Goal: Task Accomplishment & Management: Manage account settings

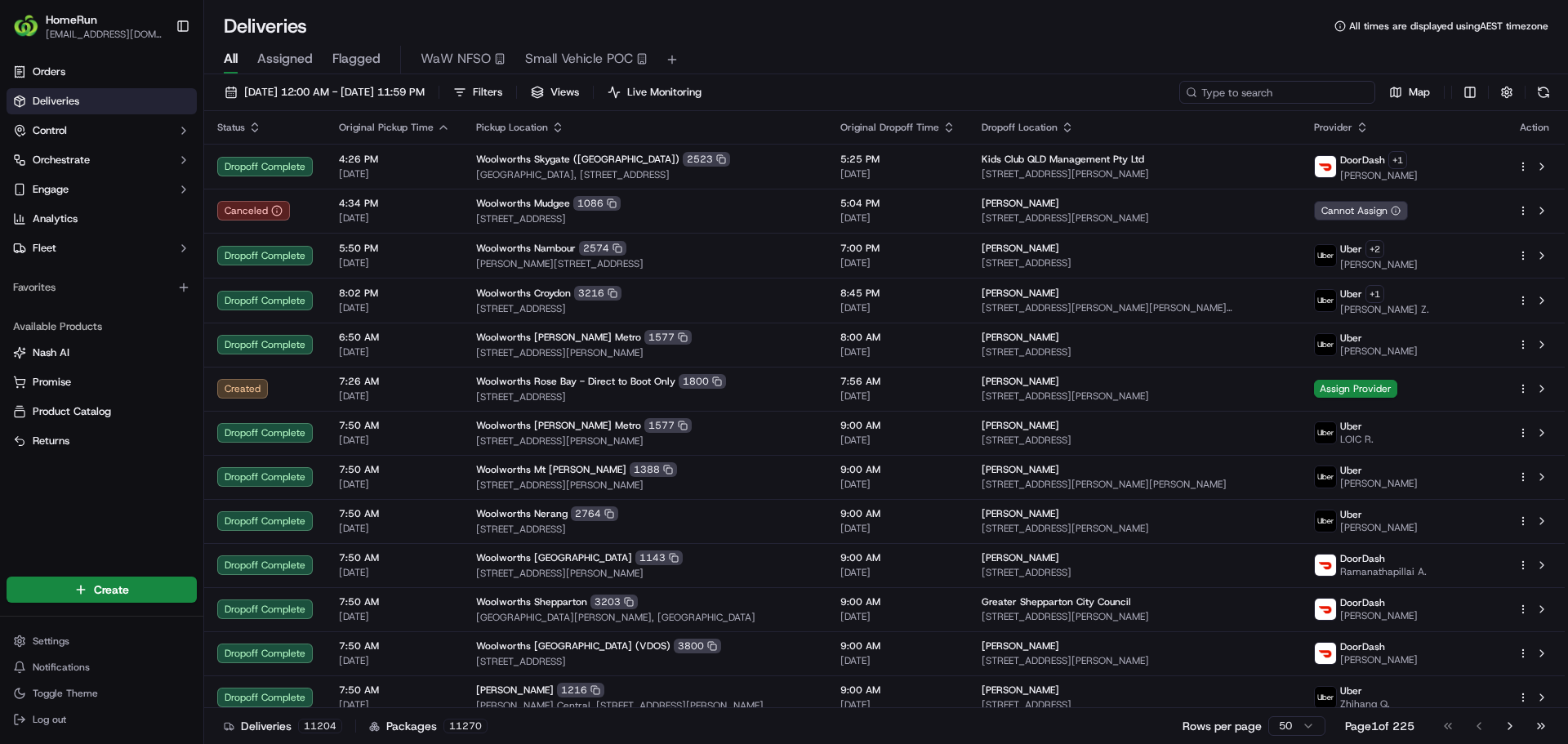
click at [1284, 93] on input at bounding box center [1277, 92] width 196 height 23
paste input "269658367"
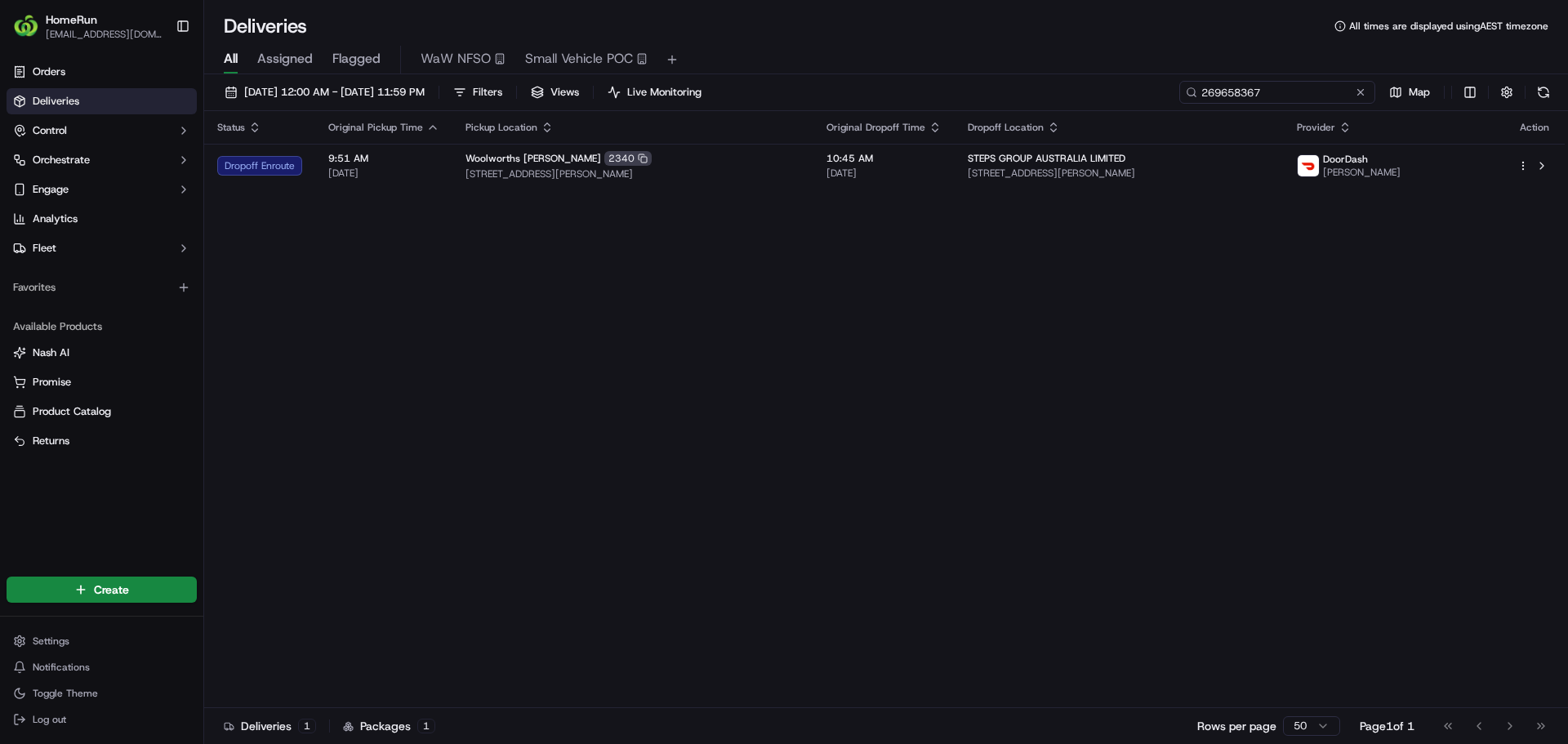
type input "269658367"
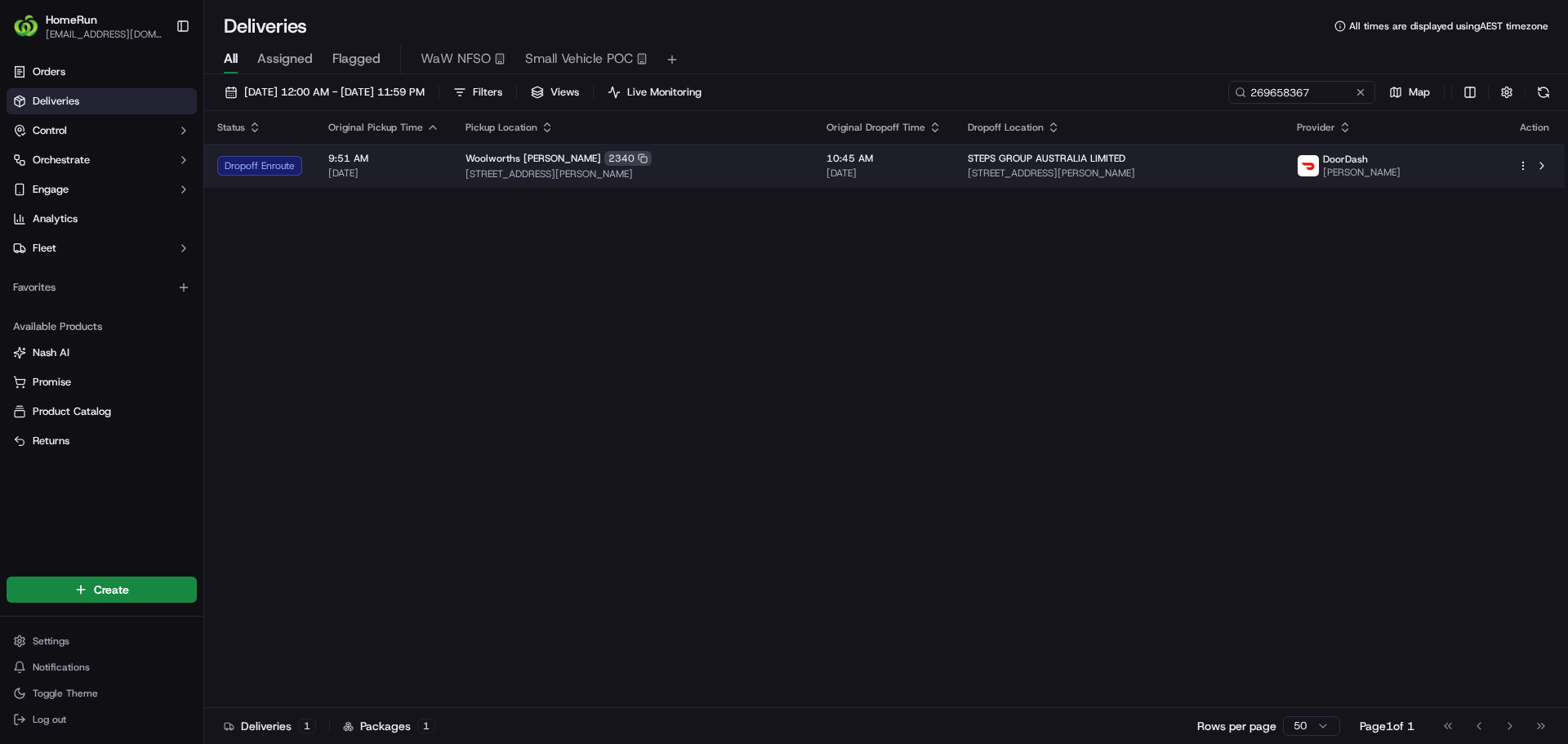
click at [446, 167] on td "9:51 AM [DATE]" at bounding box center [383, 166] width 137 height 44
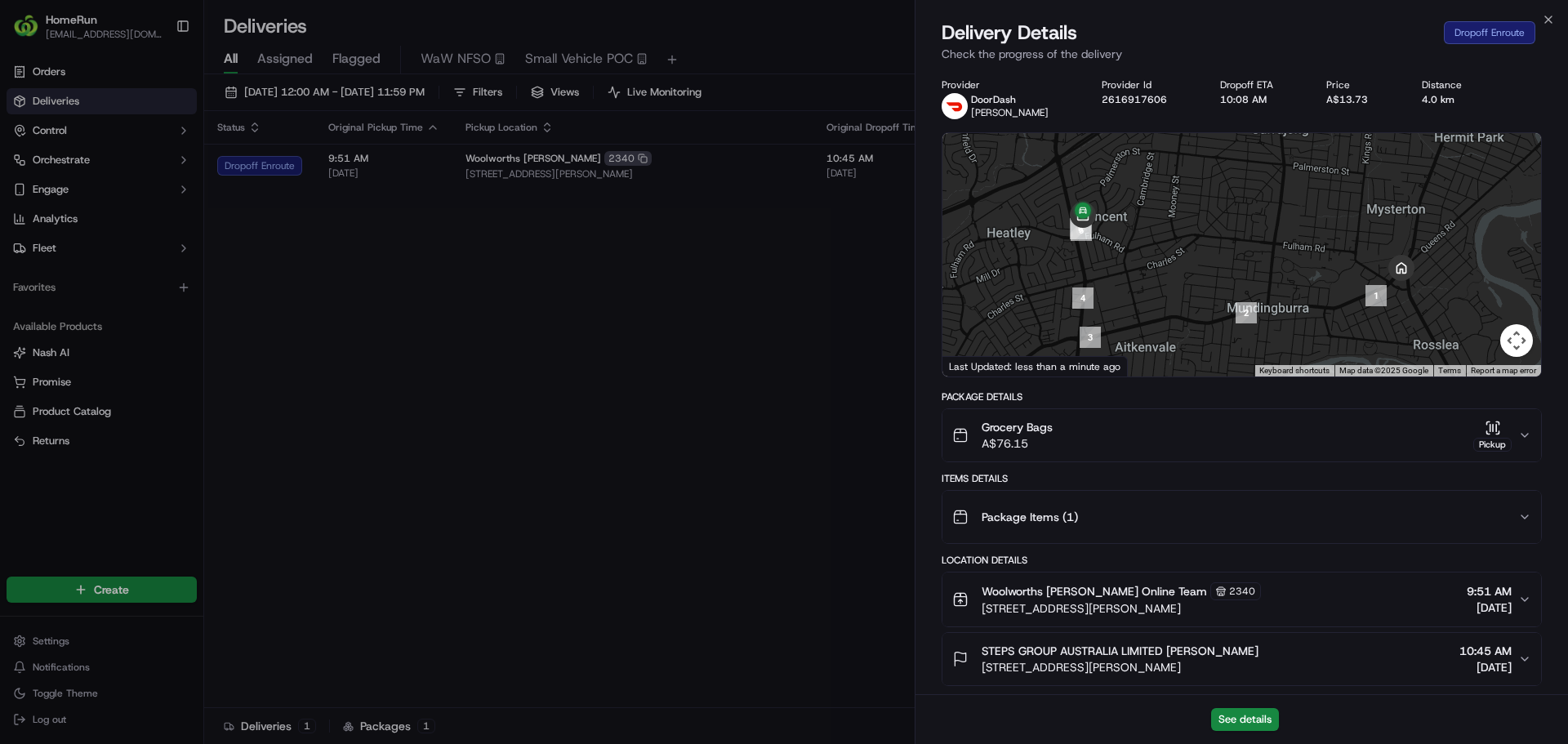
scroll to position [435, 0]
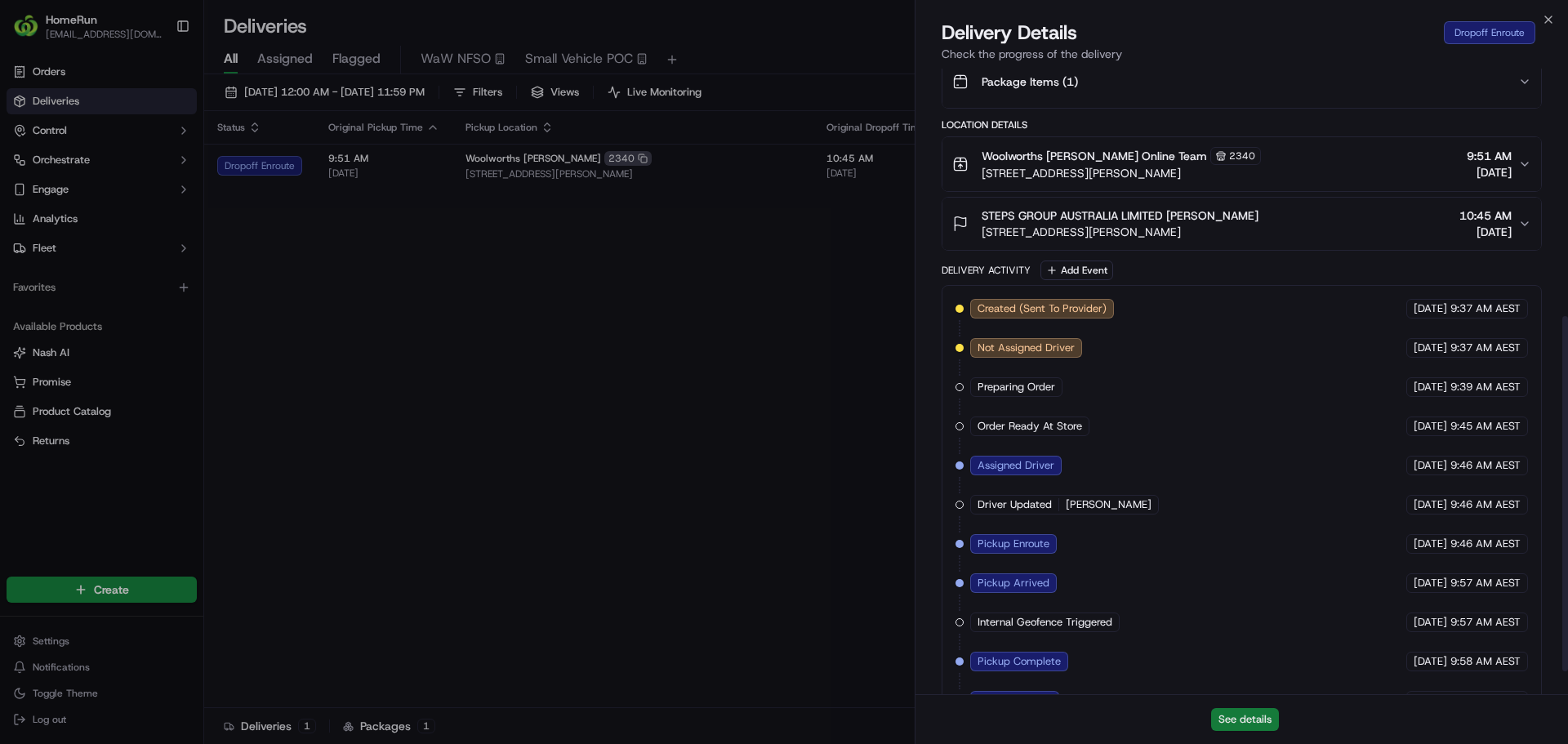
click at [1253, 723] on button "See details" at bounding box center [1245, 719] width 68 height 23
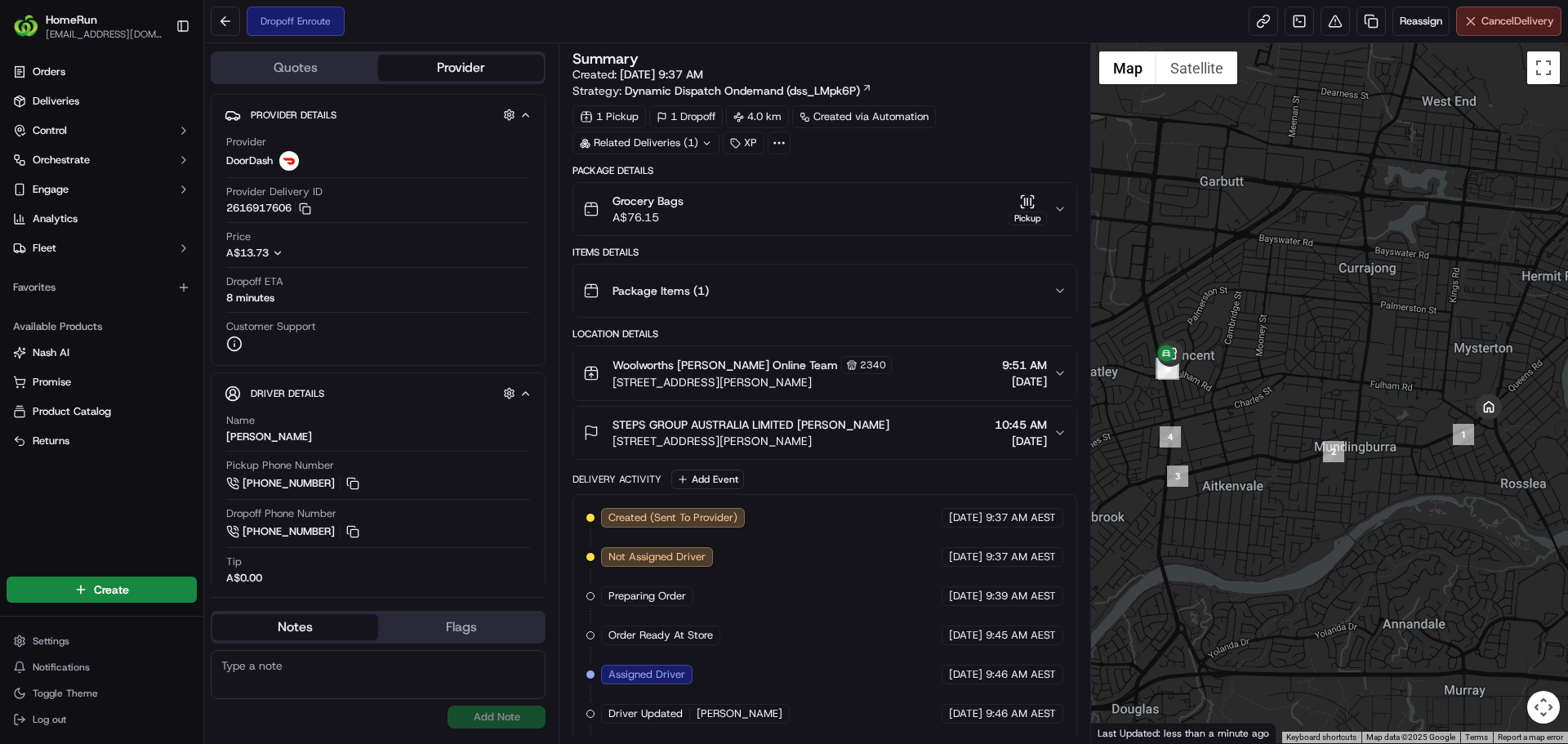
click at [1499, 20] on span "Cancel Delivery" at bounding box center [1517, 21] width 73 height 15
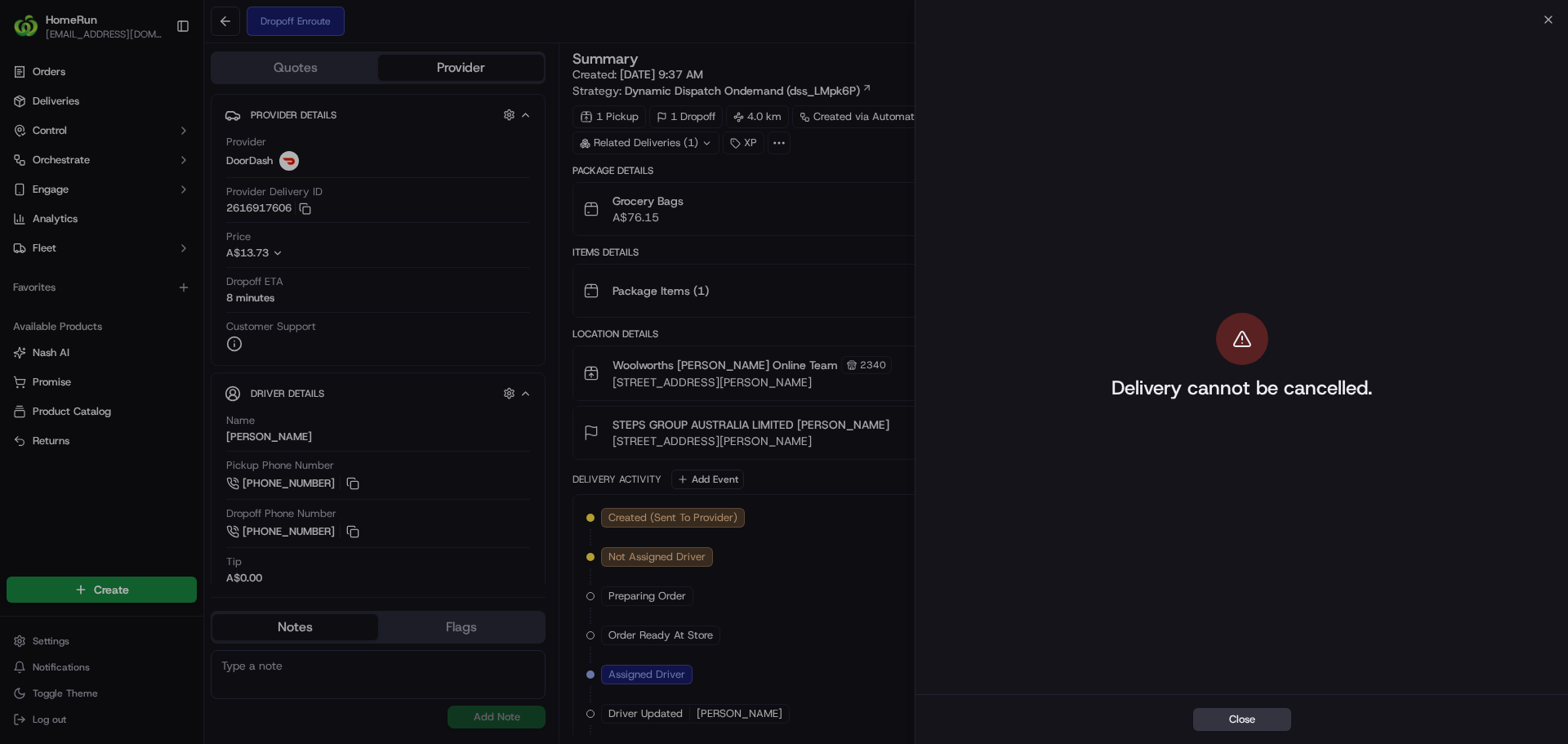
click at [1248, 721] on button "Close" at bounding box center [1242, 719] width 98 height 23
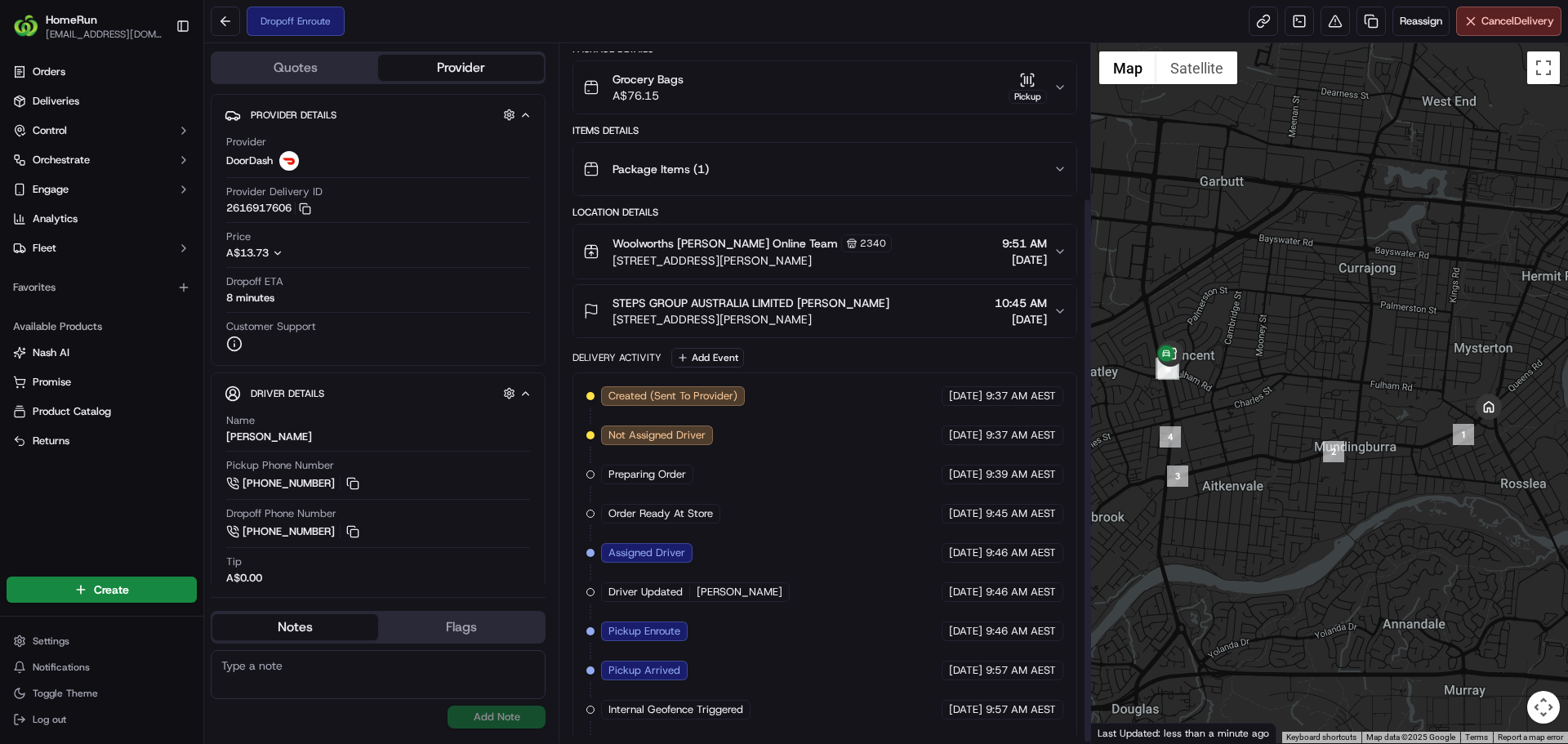
scroll to position [198, 0]
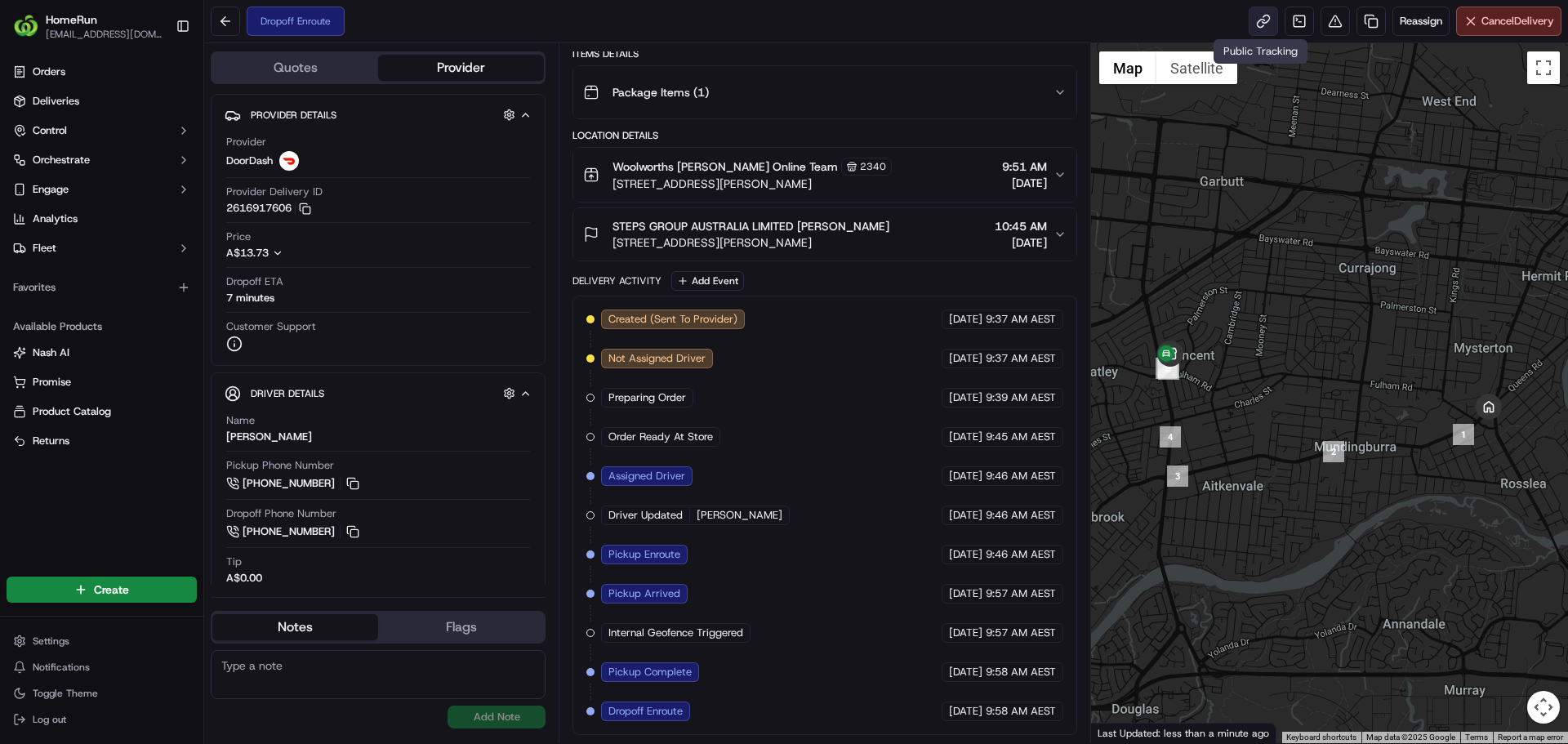
click at [1254, 24] on link at bounding box center [1262, 21] width 29 height 29
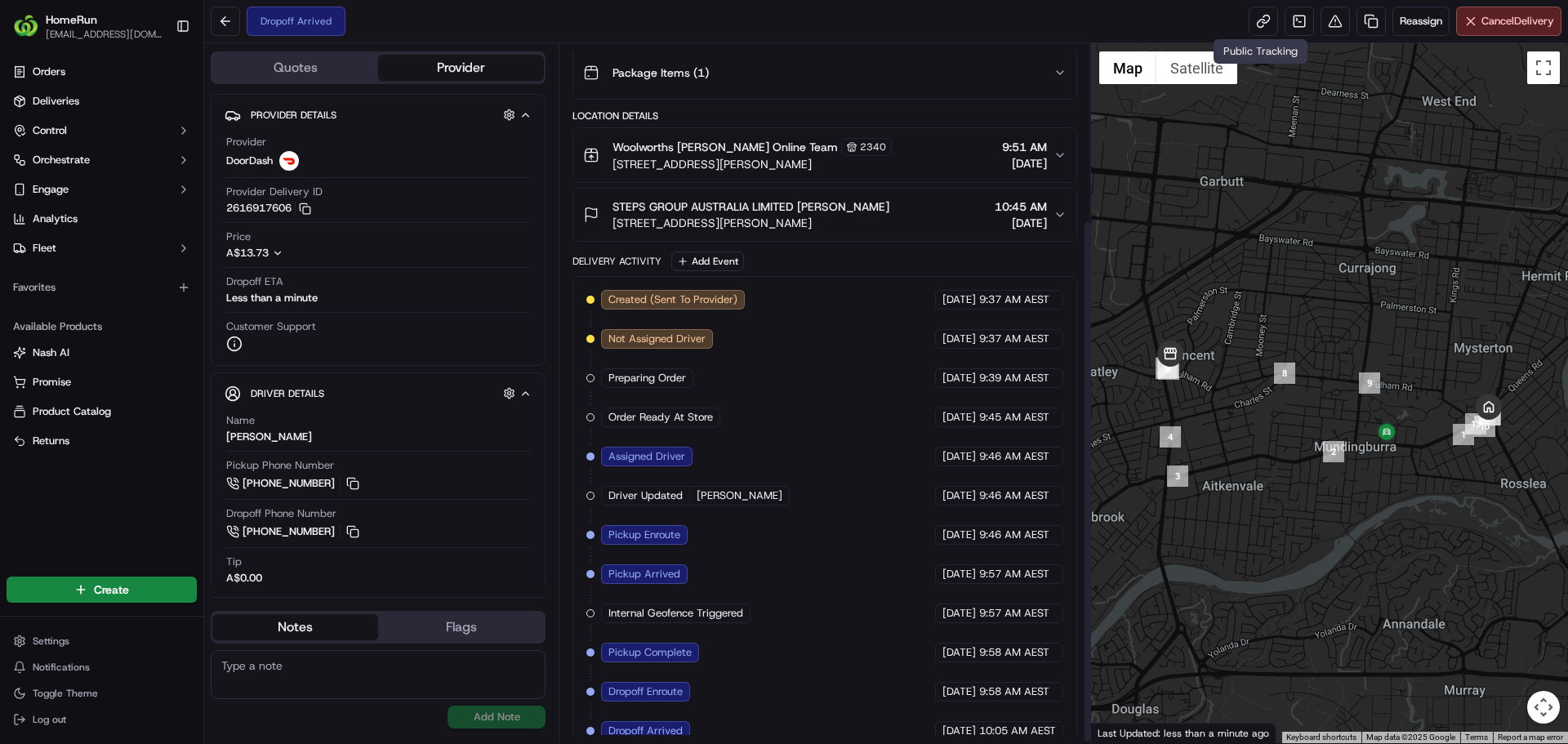
scroll to position [238, 0]
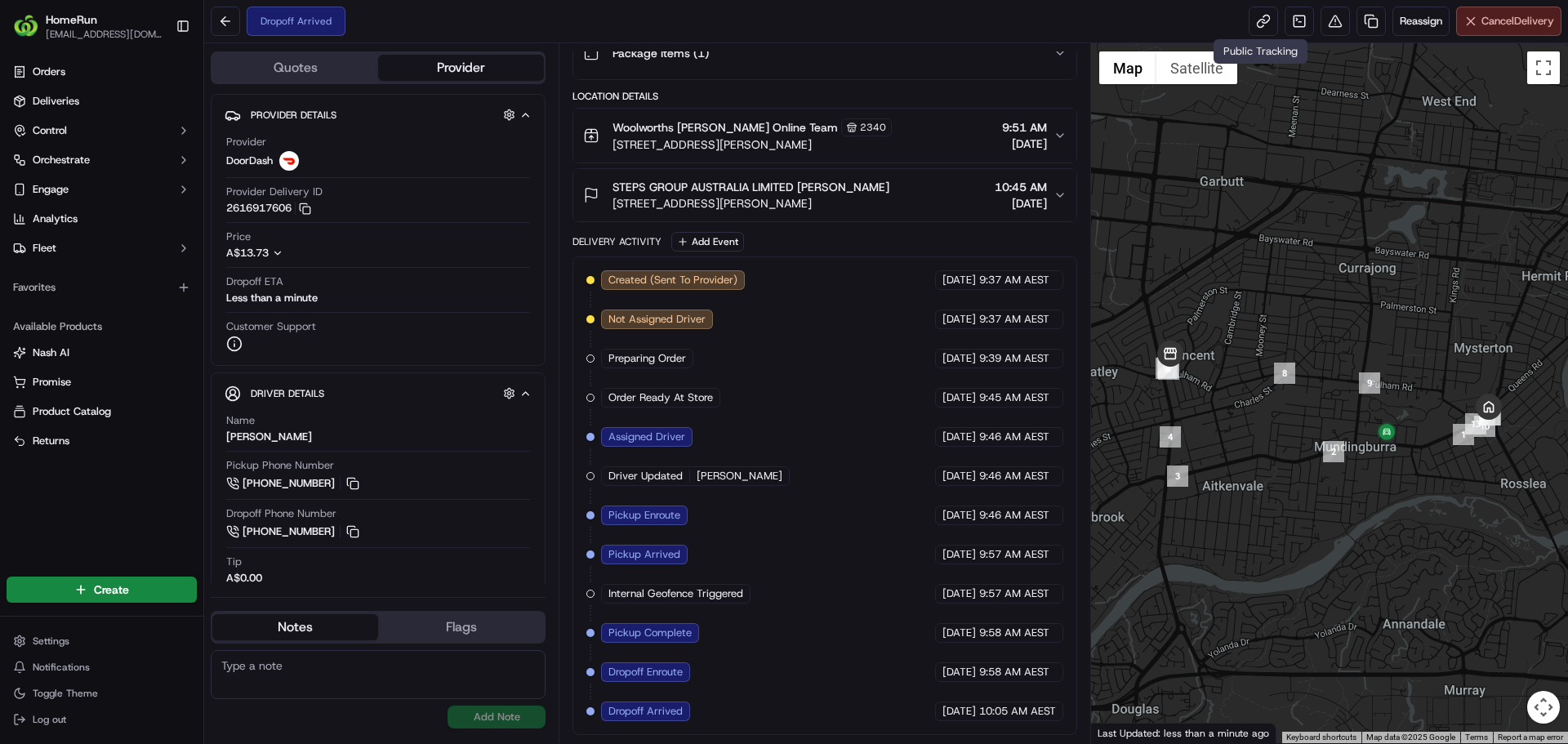
click at [1493, 27] on span "Cancel Delivery" at bounding box center [1517, 21] width 73 height 15
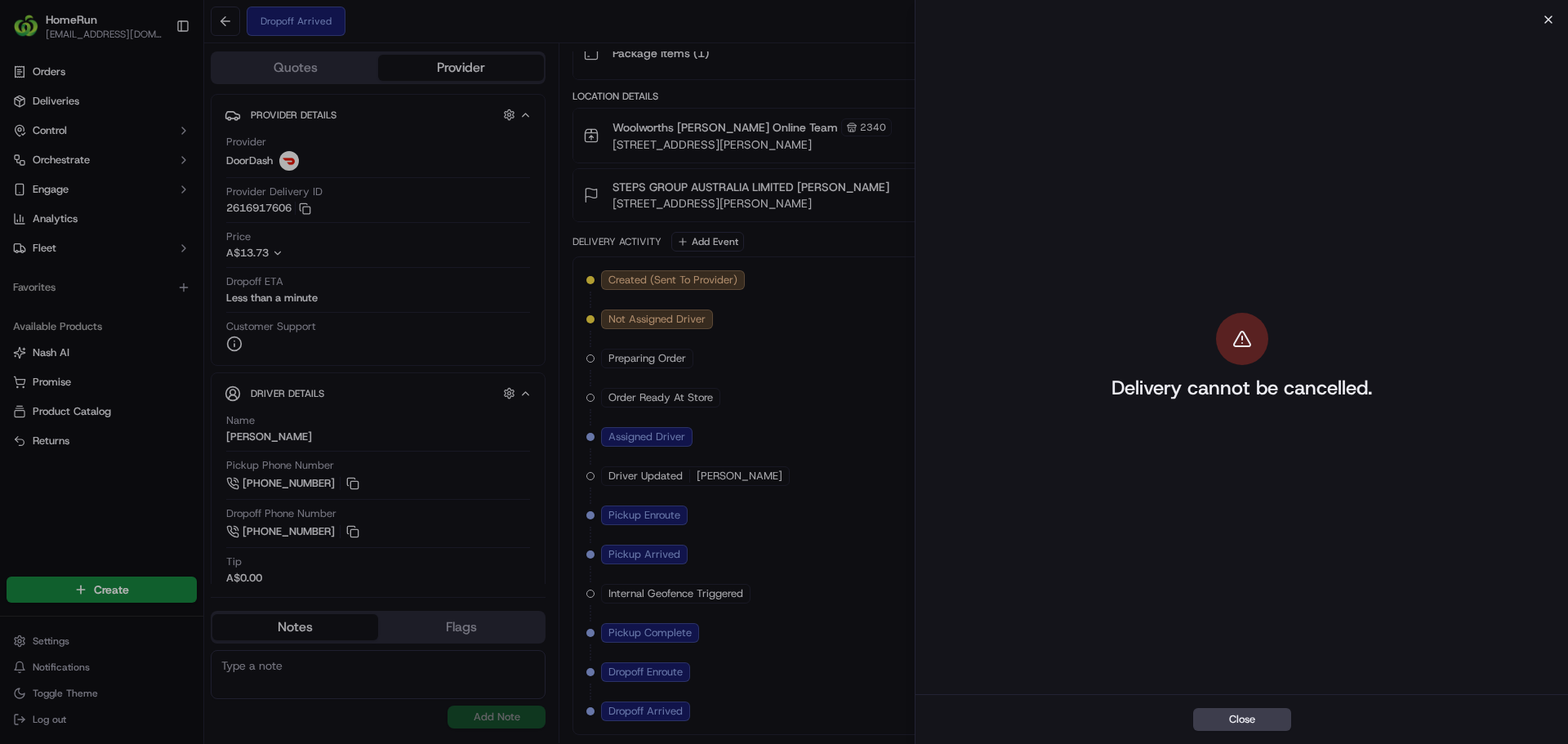
click at [1549, 17] on icon "button" at bounding box center [1547, 19] width 13 height 13
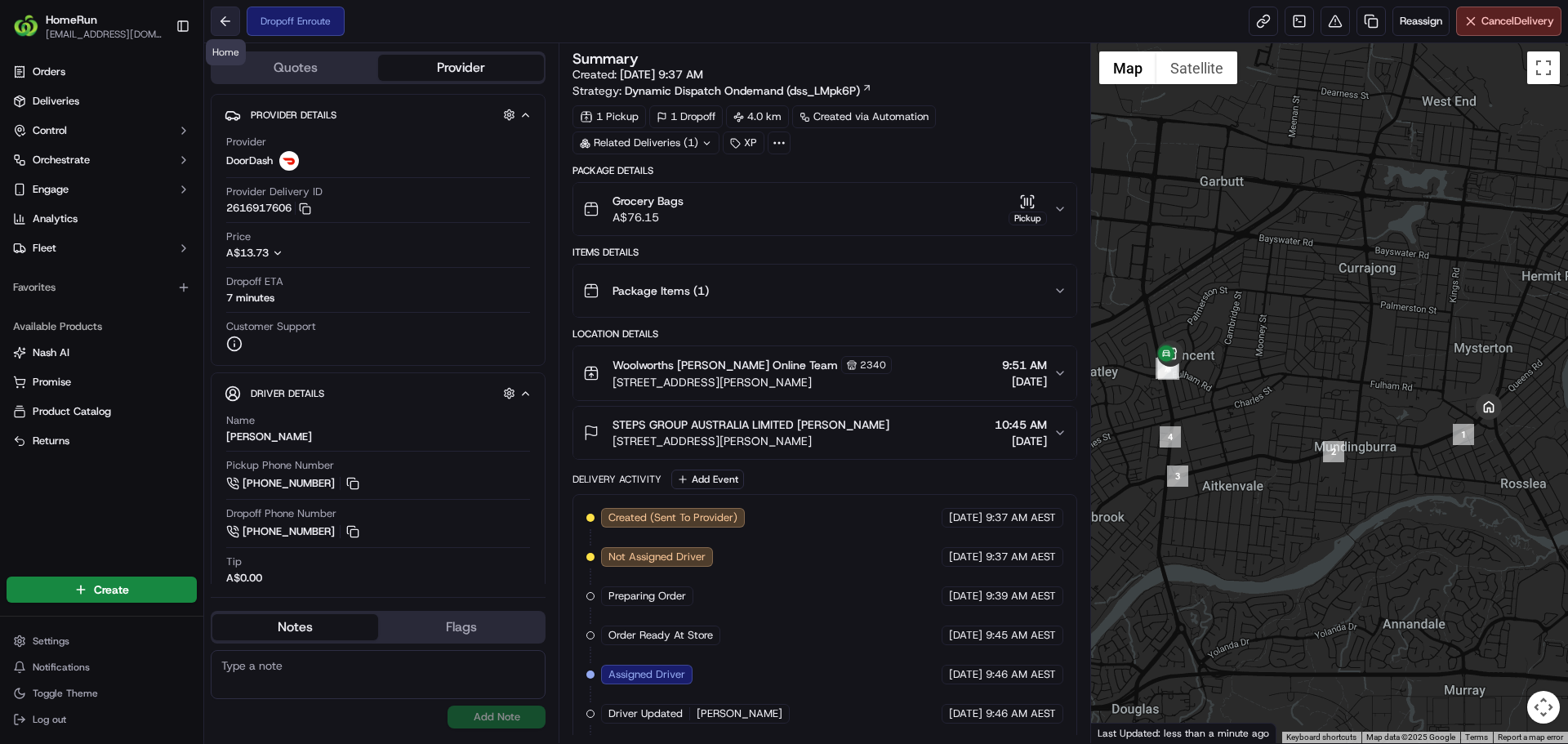
click at [219, 20] on button at bounding box center [225, 21] width 29 height 29
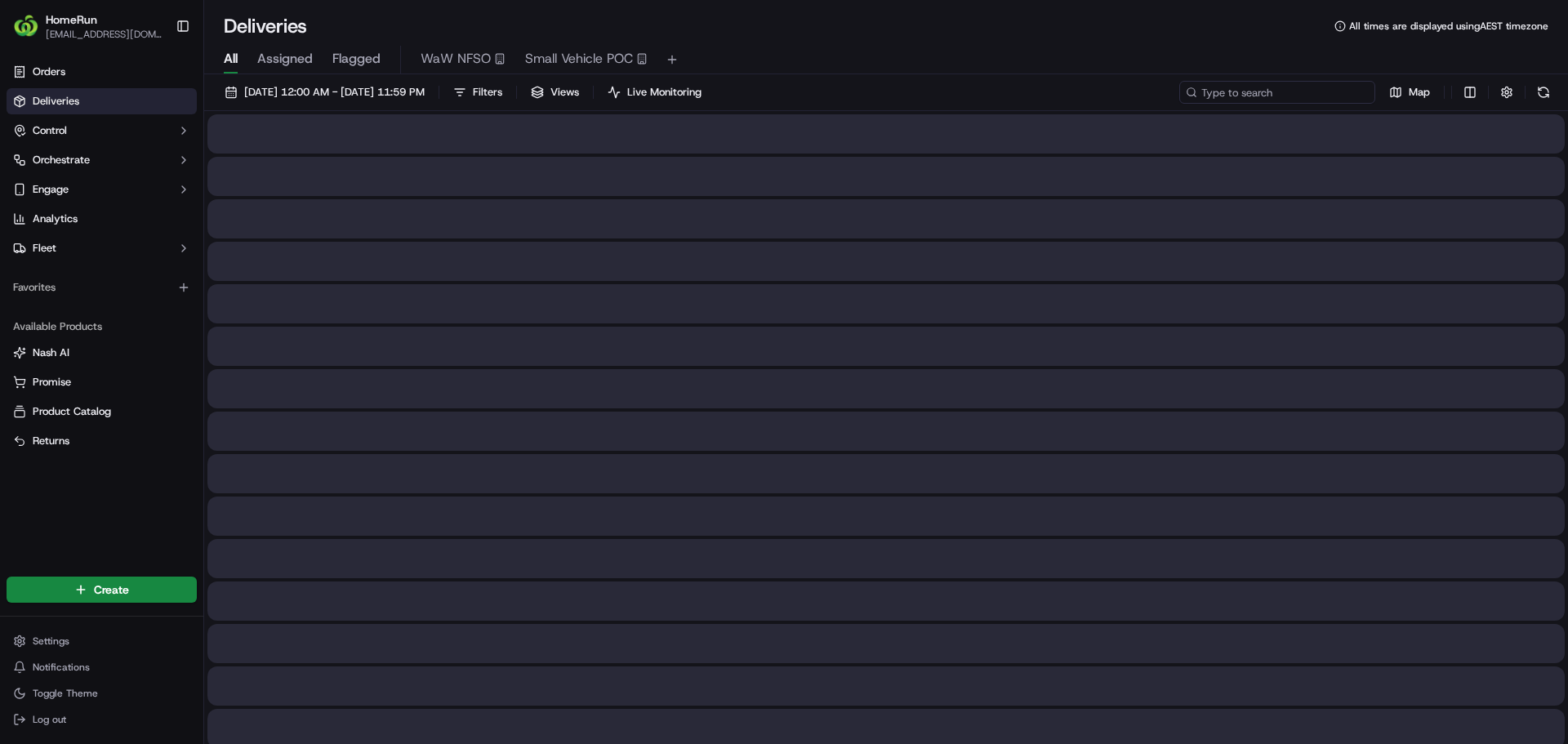
click at [1308, 98] on input at bounding box center [1277, 92] width 196 height 23
paste input "269657922"
type input "269657922"
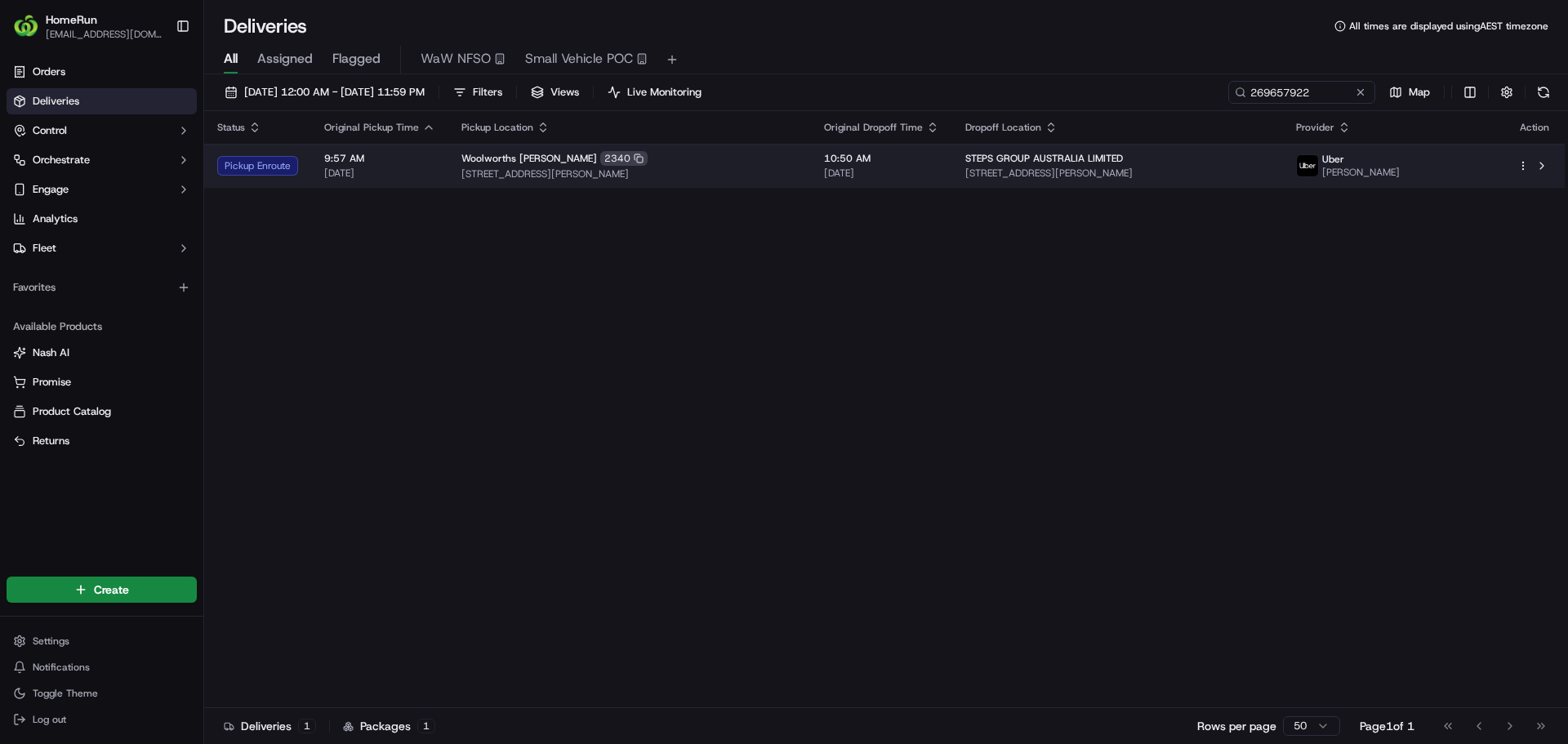
click at [400, 171] on span "[DATE]" at bounding box center [379, 173] width 111 height 13
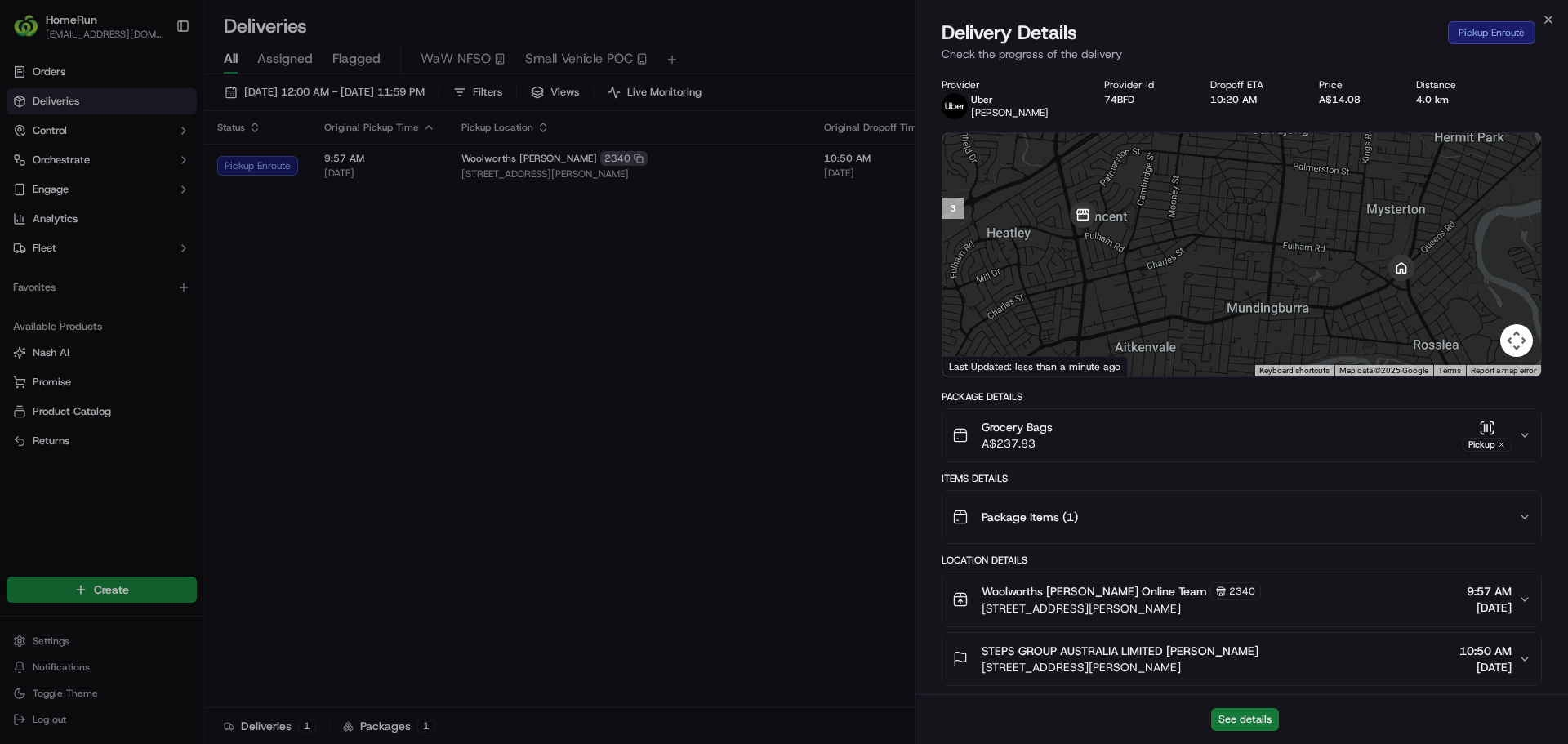
click at [1245, 723] on button "See details" at bounding box center [1245, 719] width 68 height 23
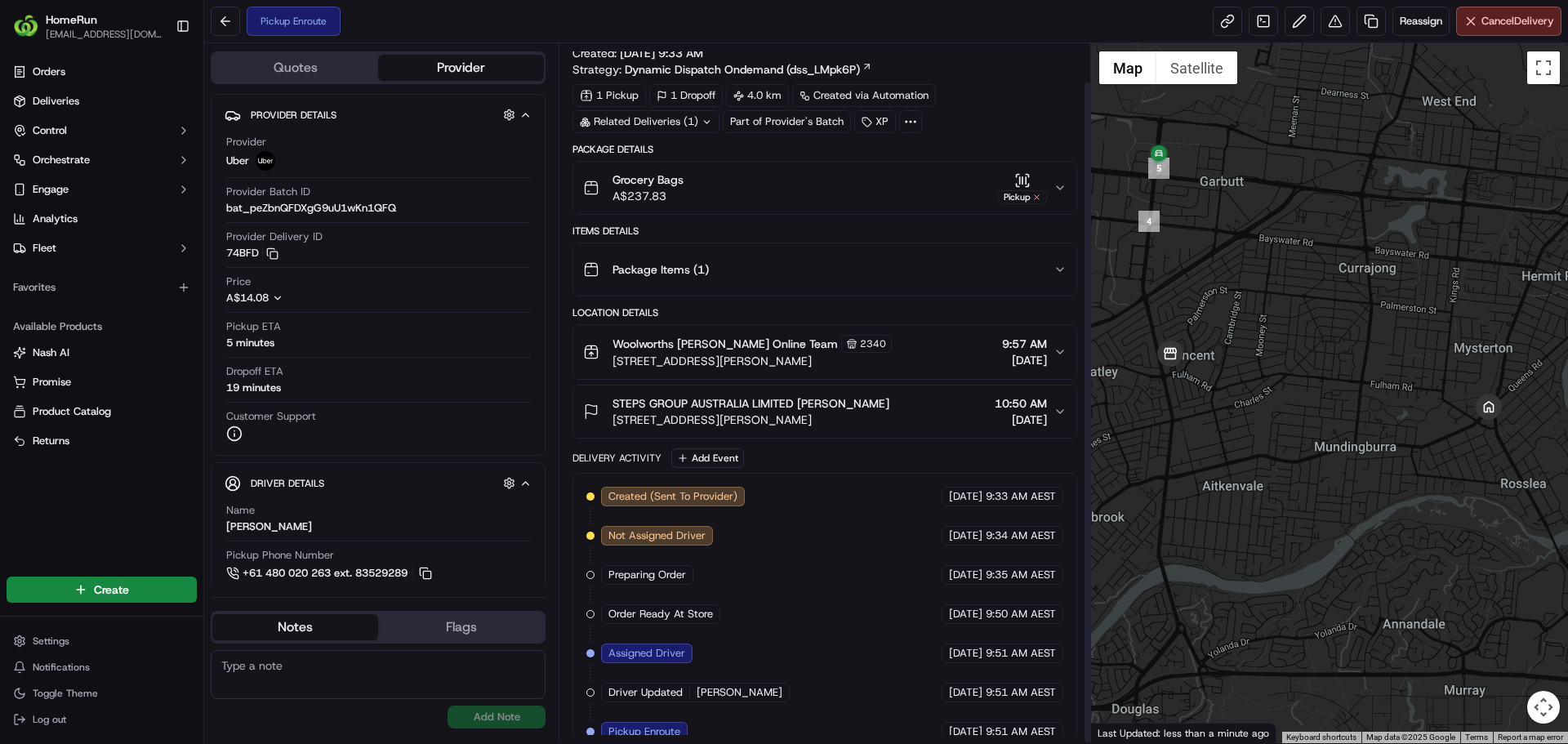
scroll to position [42, 0]
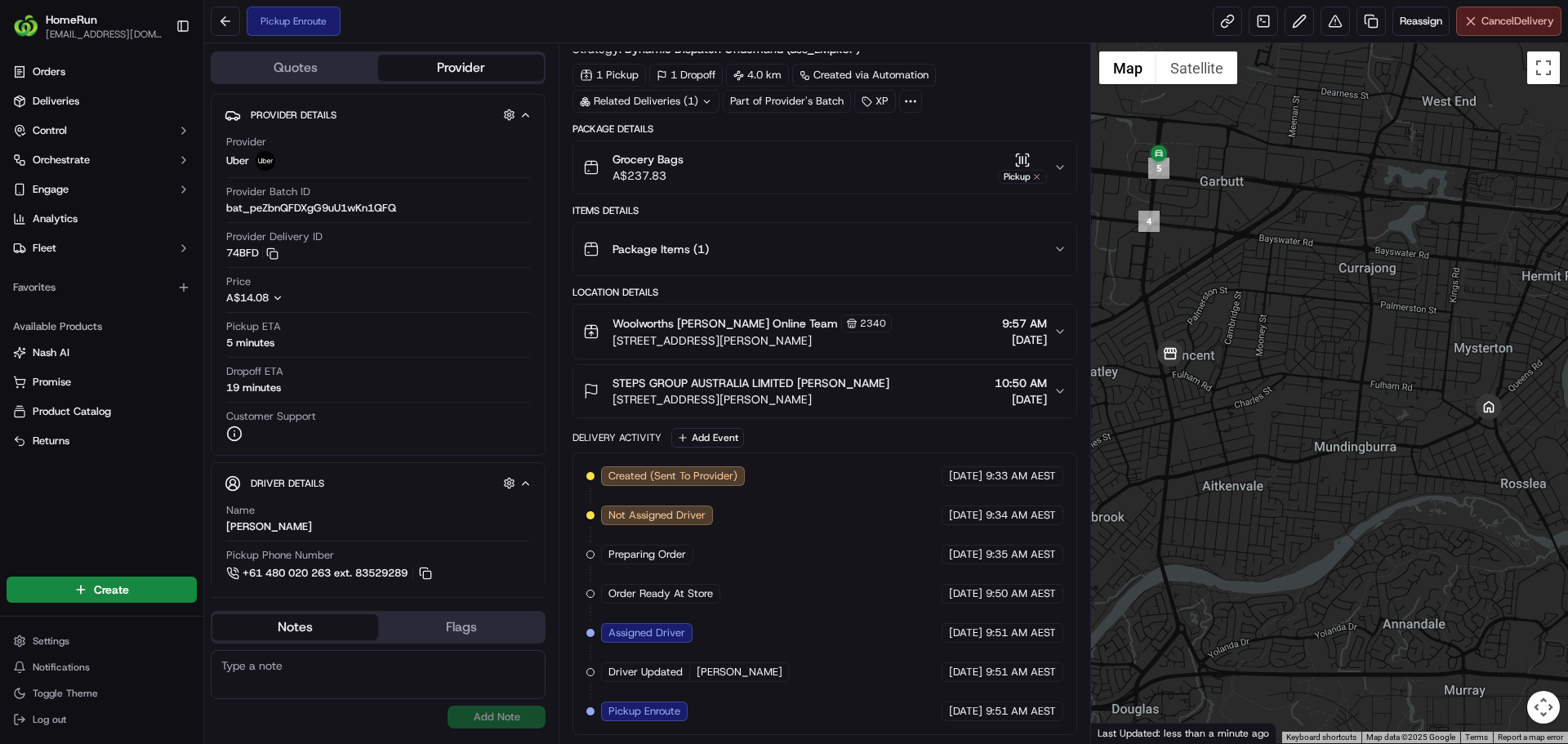
click at [1500, 26] on span "Cancel Delivery" at bounding box center [1517, 21] width 73 height 15
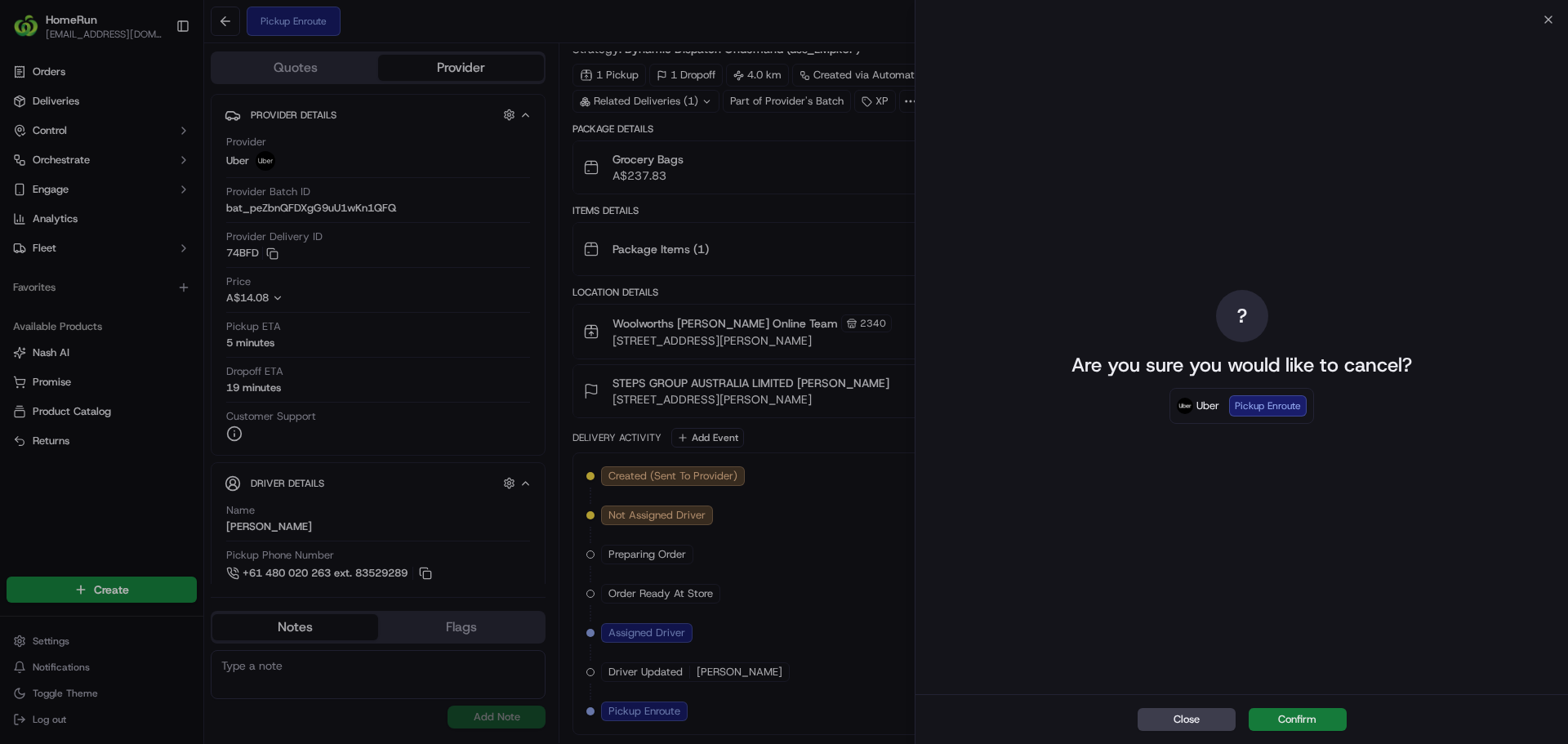
click at [1303, 723] on button "Confirm" at bounding box center [1297, 719] width 98 height 23
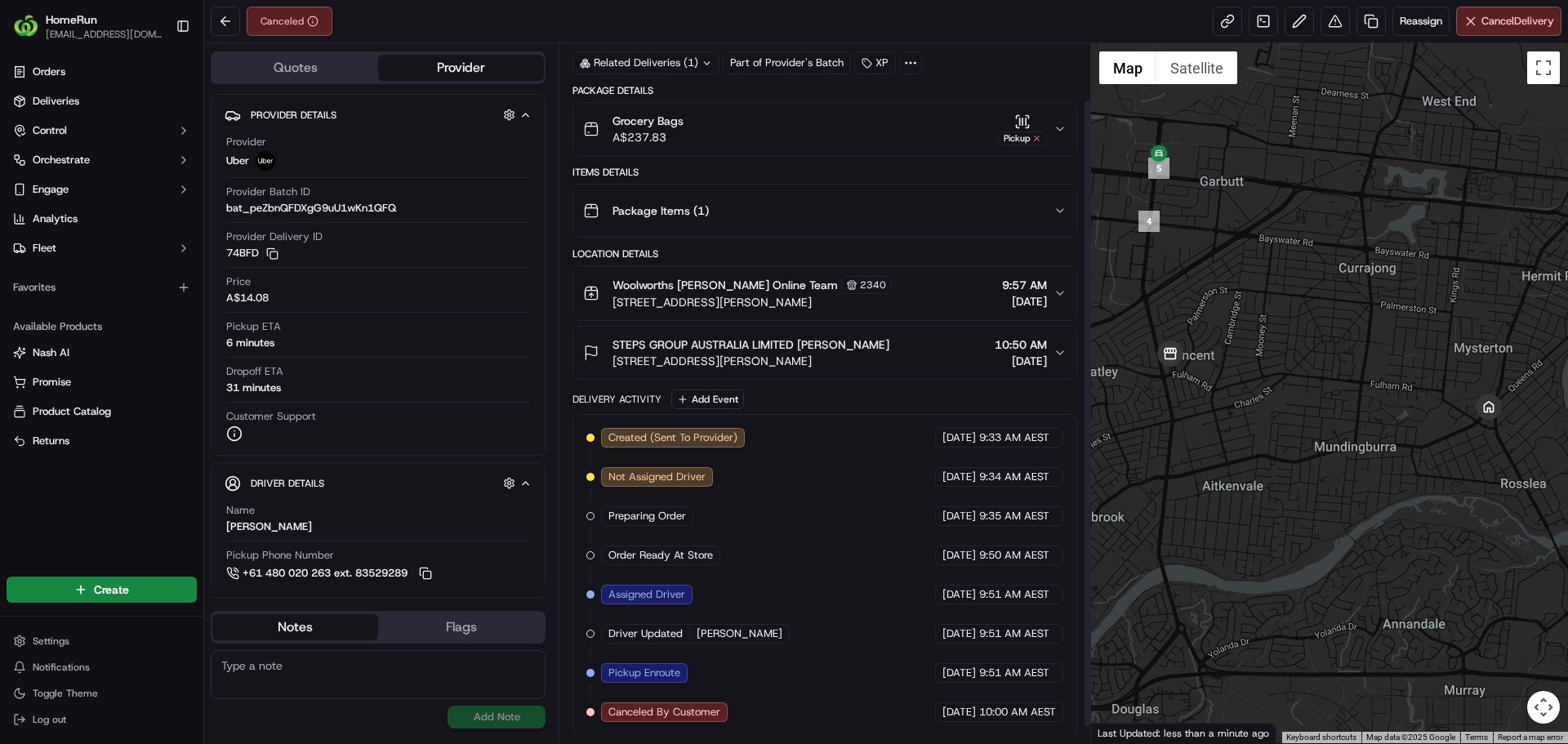
scroll to position [81, 0]
